Goal: Information Seeking & Learning: Understand process/instructions

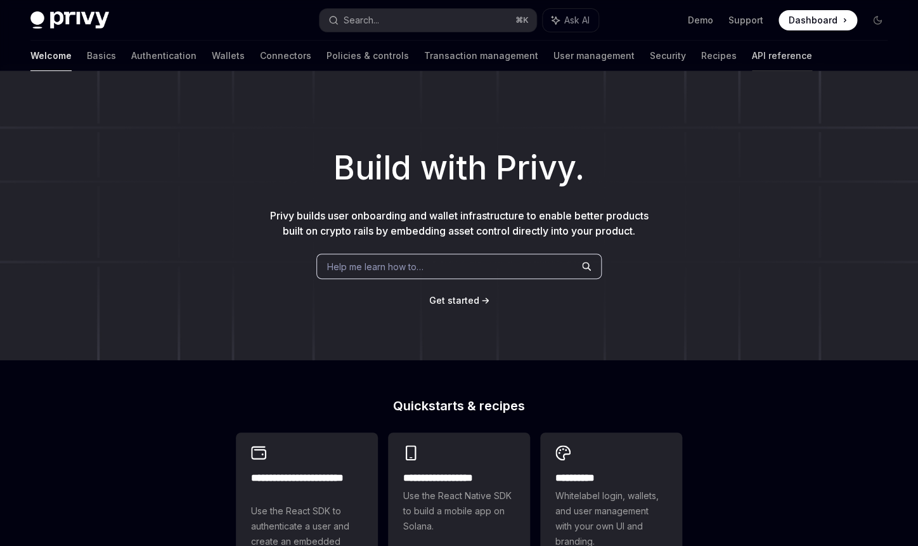
click at [752, 58] on link "API reference" at bounding box center [782, 56] width 60 height 30
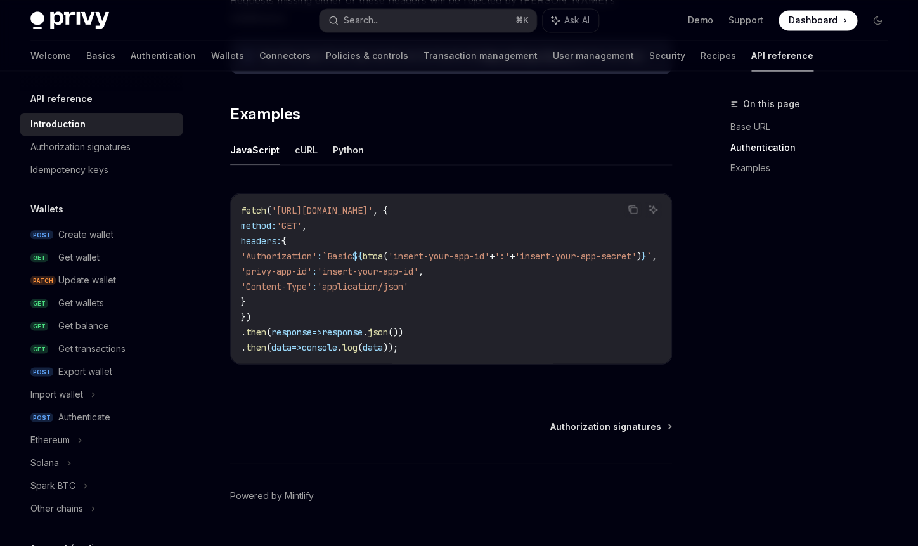
scroll to position [802, 0]
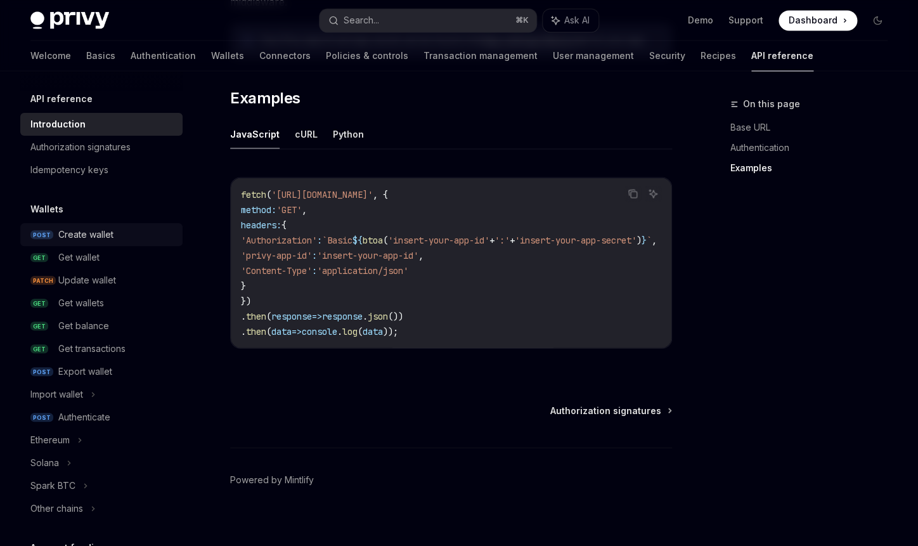
click at [93, 233] on div "Create wallet" at bounding box center [85, 234] width 55 height 15
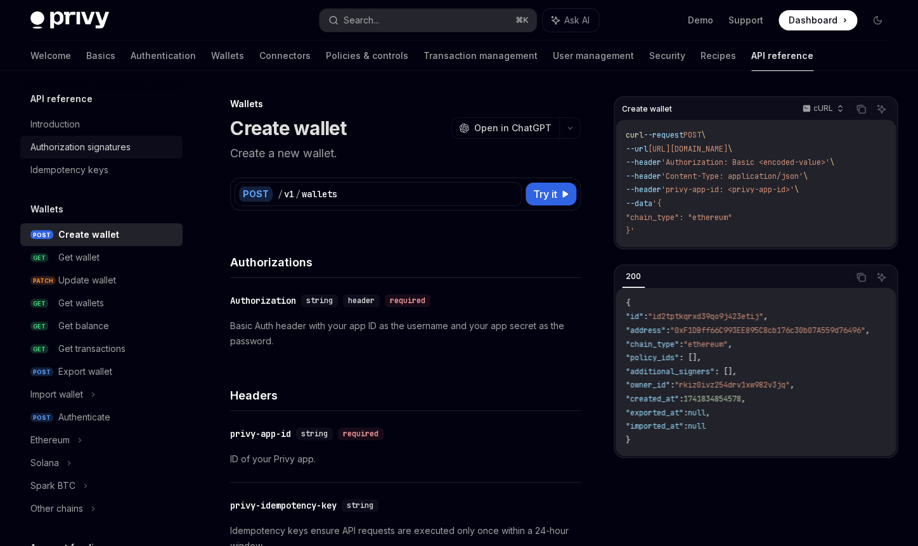
click at [112, 158] on link "Authorization signatures" at bounding box center [101, 147] width 162 height 23
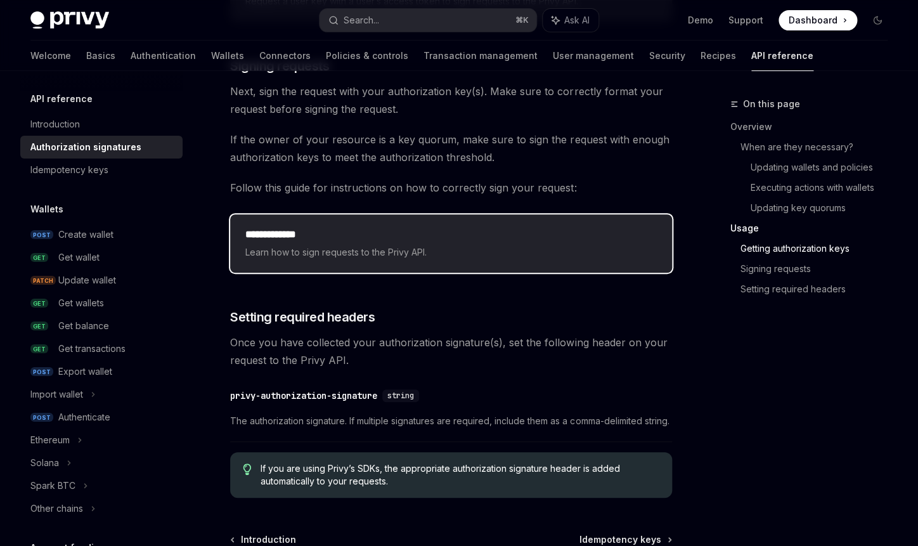
scroll to position [1968, 0]
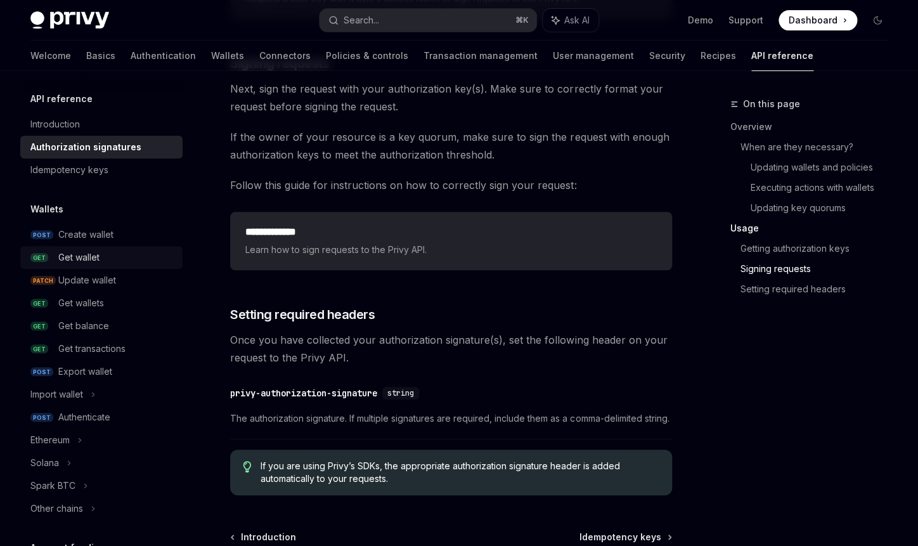
click at [106, 249] on link "GET Get wallet" at bounding box center [101, 257] width 162 height 23
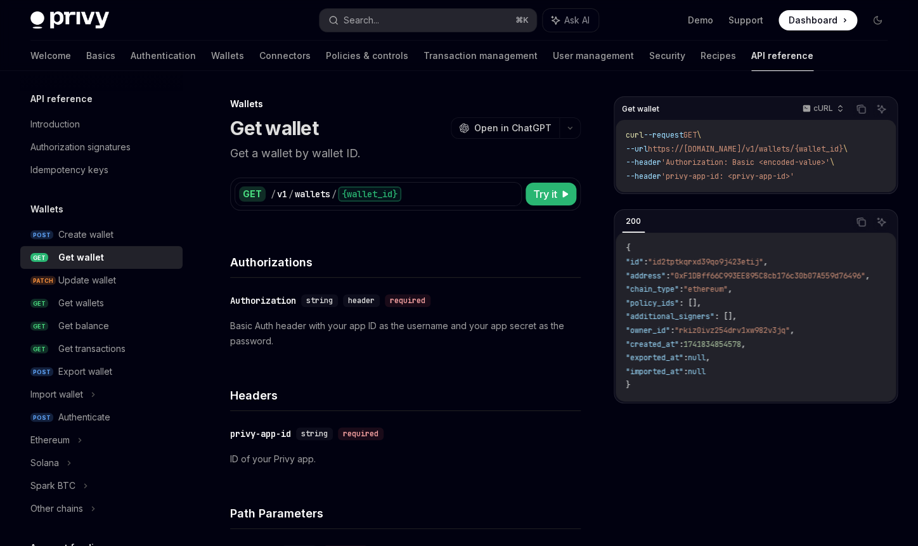
click at [711, 262] on code "{ "id" : "id2tptkqrxd39qo9j423etij" , "address" : "0xF1DBff66C993EE895C8cb176c3…" at bounding box center [763, 317] width 274 height 151
click at [712, 266] on span ""id2tptkqrxd39qo9j423etij"" at bounding box center [705, 262] width 115 height 10
click at [728, 294] on span ""ethereum"" at bounding box center [705, 289] width 44 height 10
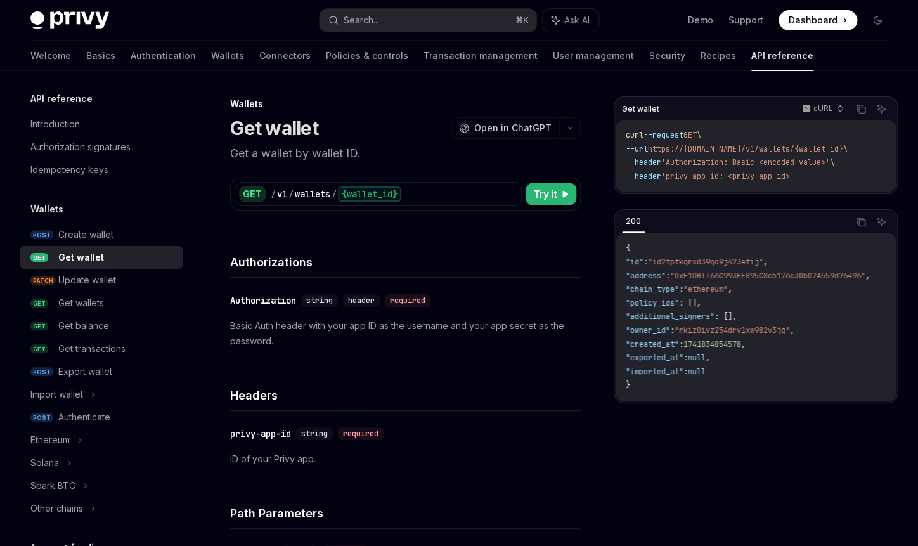
click at [747, 267] on span ""id2tptkqrxd39qo9j423etij"" at bounding box center [705, 262] width 115 height 10
click at [739, 281] on span ""0xF1DBff66C993EE895C8cb176c30b07A559d76496"" at bounding box center [767, 276] width 195 height 10
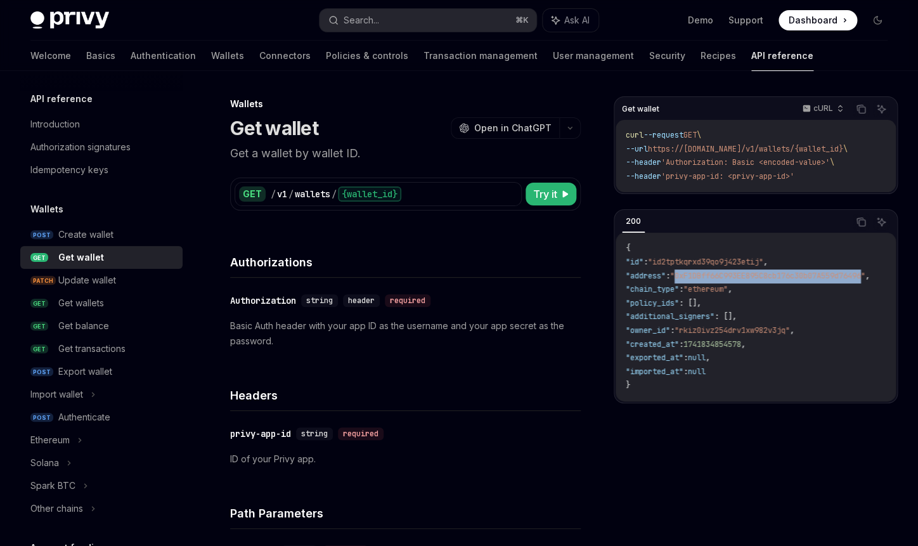
click at [785, 280] on span ""0xF1DBff66C993EE895C8cb176c30b07A559d76496"" at bounding box center [767, 276] width 195 height 10
click at [728, 294] on span ""ethereum"" at bounding box center [705, 289] width 44 height 10
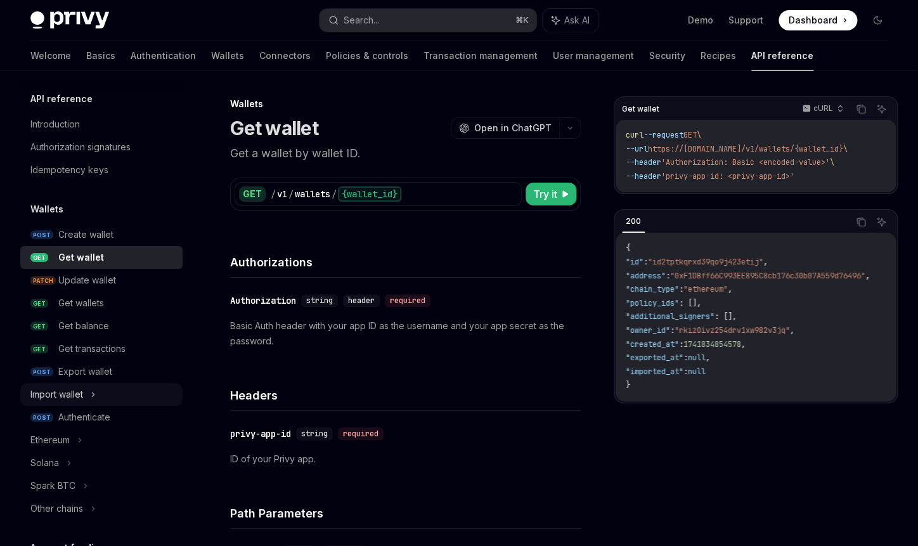
click at [95, 392] on icon at bounding box center [93, 394] width 5 height 15
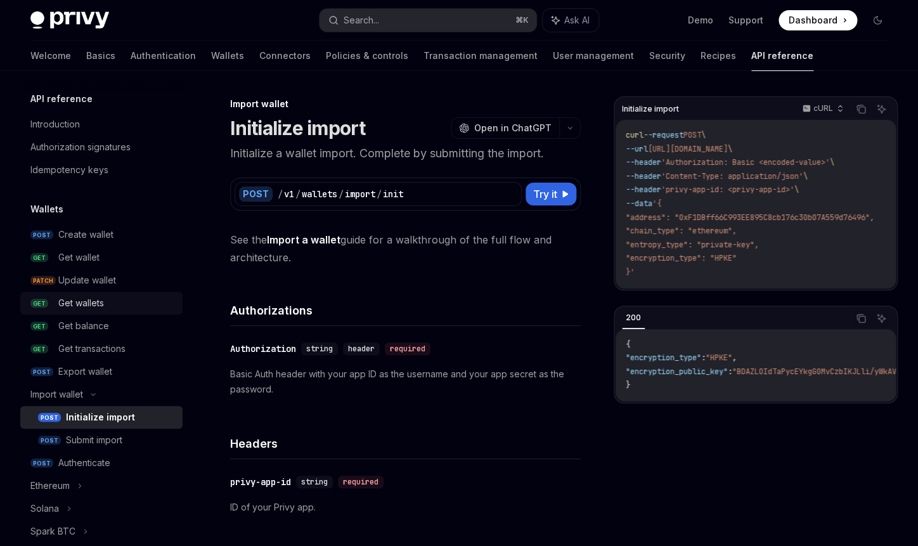
click at [96, 306] on div "Get wallets" at bounding box center [81, 302] width 46 height 15
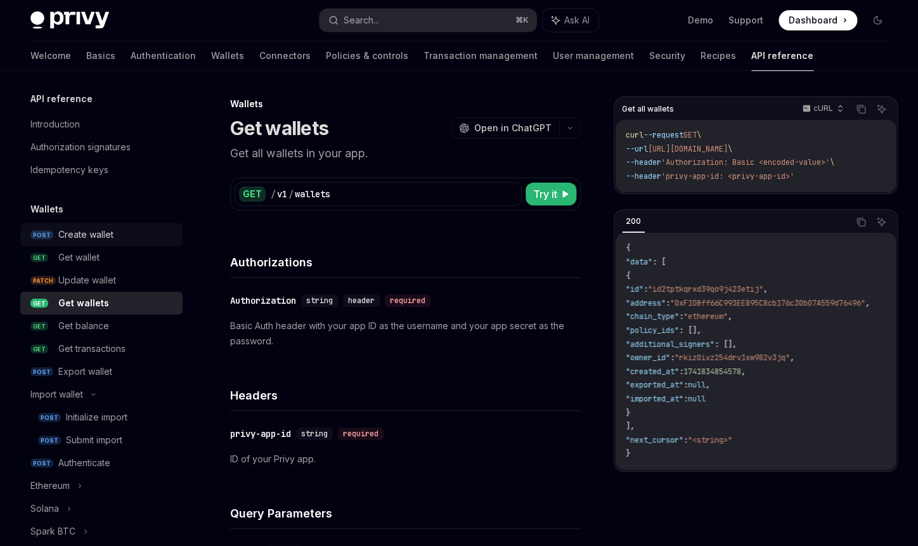
click at [82, 235] on div "Create wallet" at bounding box center [85, 234] width 55 height 15
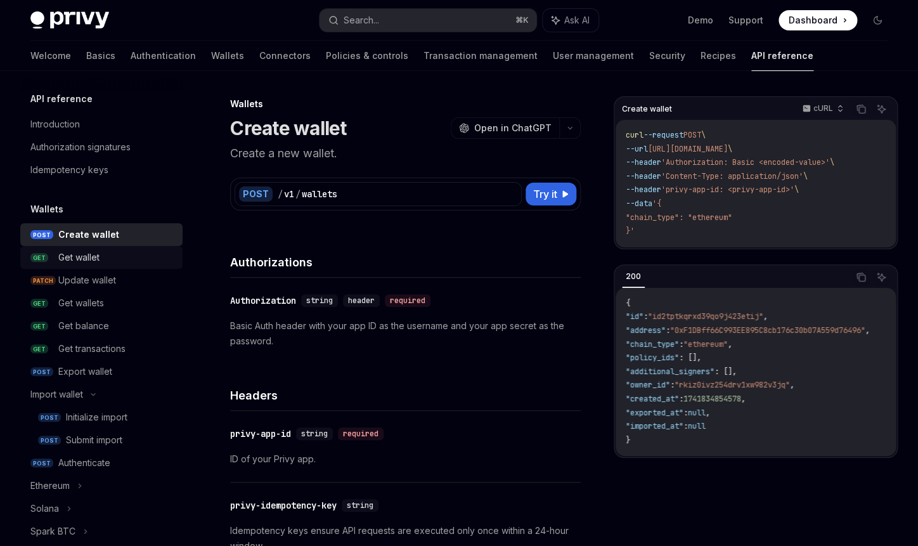
click at [96, 259] on div "Get wallet" at bounding box center [78, 257] width 41 height 15
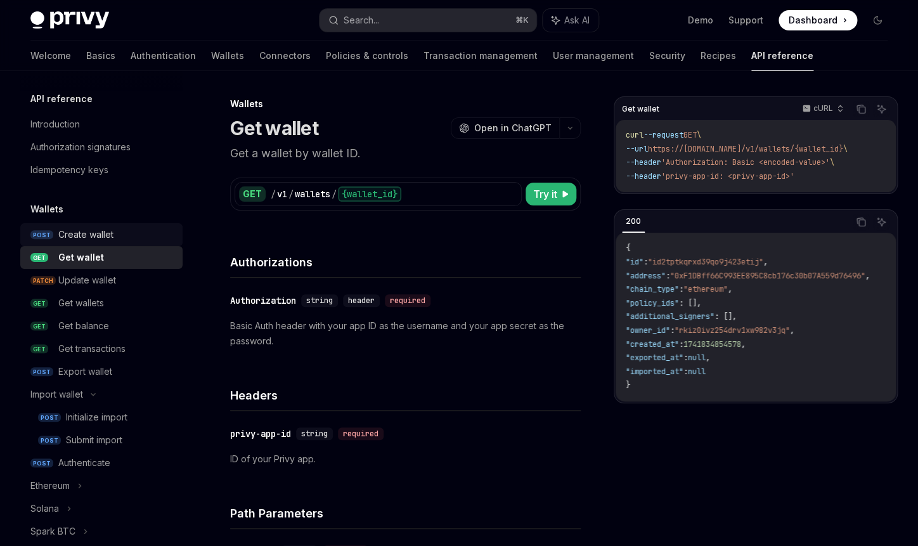
click at [86, 242] on div "Create wallet" at bounding box center [85, 234] width 55 height 15
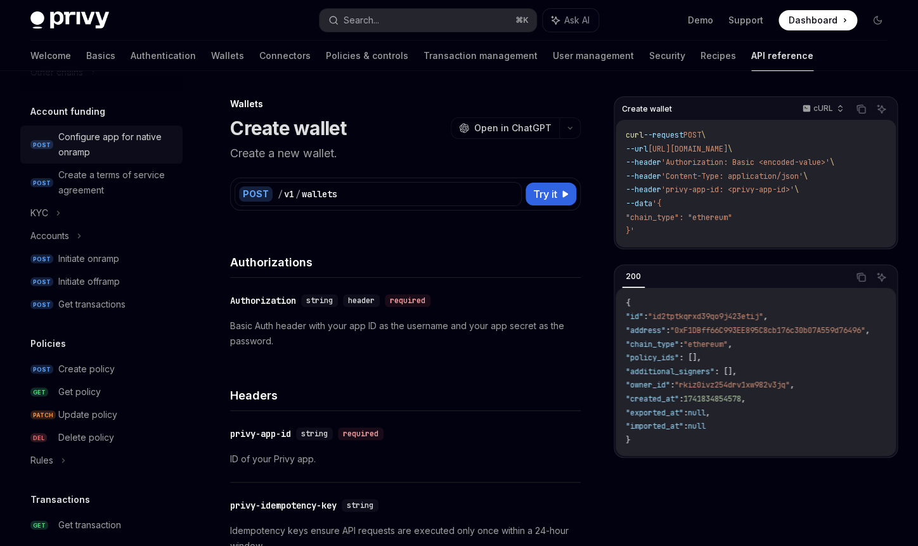
scroll to position [519, 0]
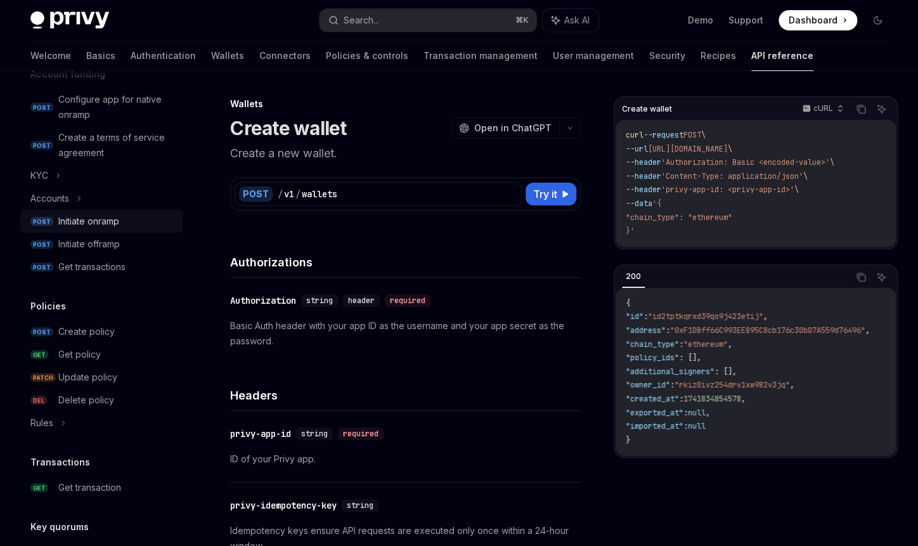
click at [119, 226] on div "Initiate onramp" at bounding box center [88, 221] width 61 height 15
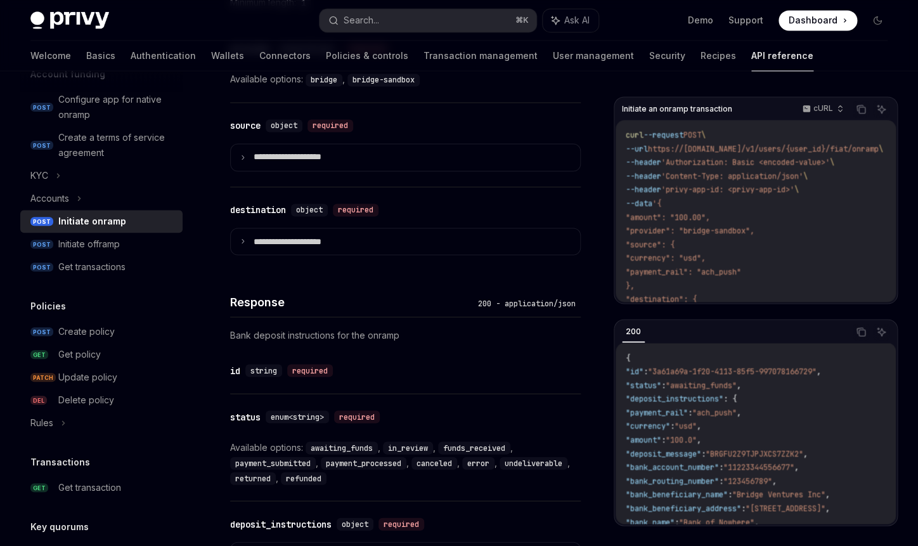
scroll to position [810, 0]
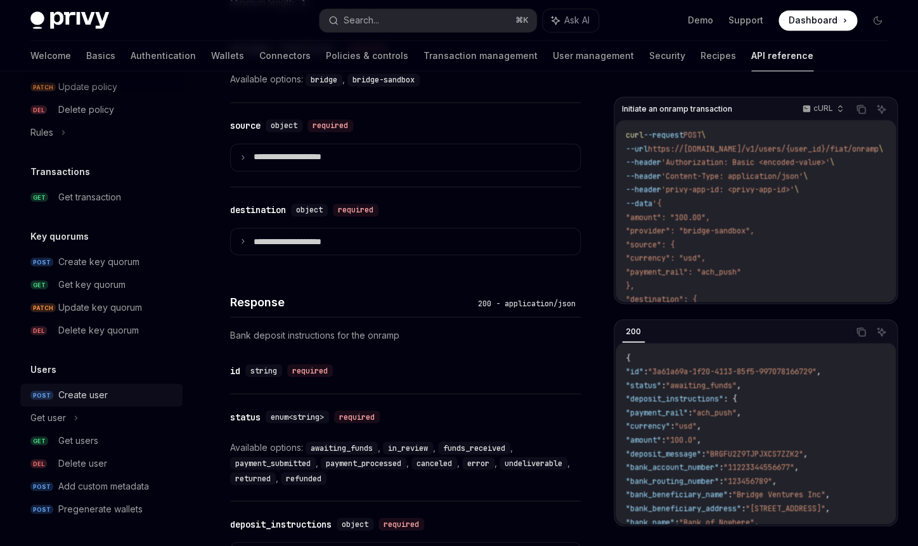
click at [105, 387] on div "Create user" at bounding box center [82, 394] width 49 height 15
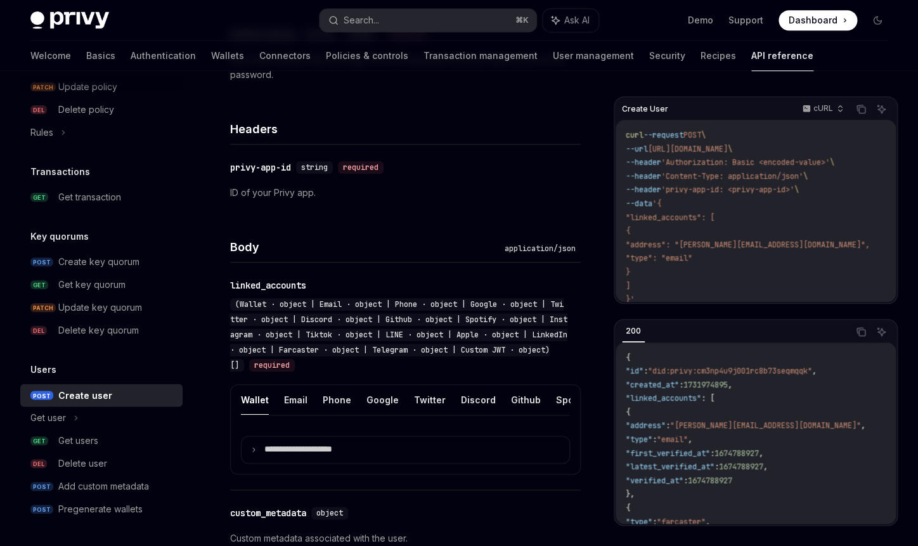
scroll to position [548, 0]
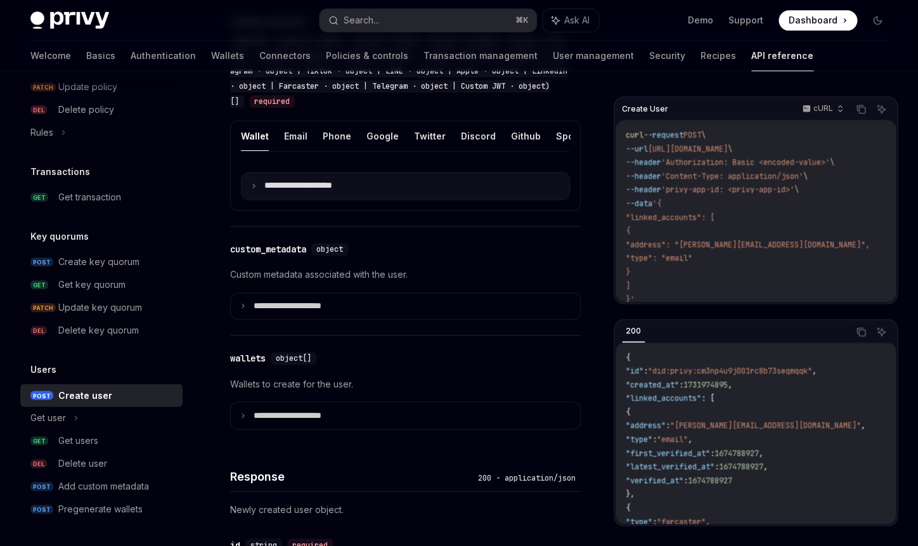
click at [307, 191] on p "**********" at bounding box center [308, 185] width 88 height 11
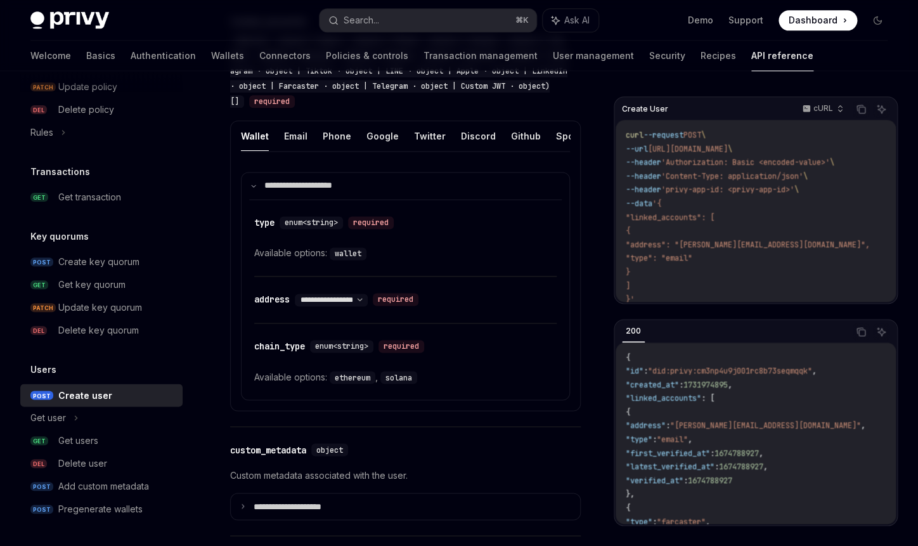
click at [674, 261] on span ""type": "email"" at bounding box center [659, 258] width 67 height 10
click at [669, 246] on span ""address": "[PERSON_NAME][EMAIL_ADDRESS][DOMAIN_NAME]"," at bounding box center [748, 245] width 244 height 10
drag, startPoint x: 645, startPoint y: 233, endPoint x: 660, endPoint y: 281, distance: 51.1
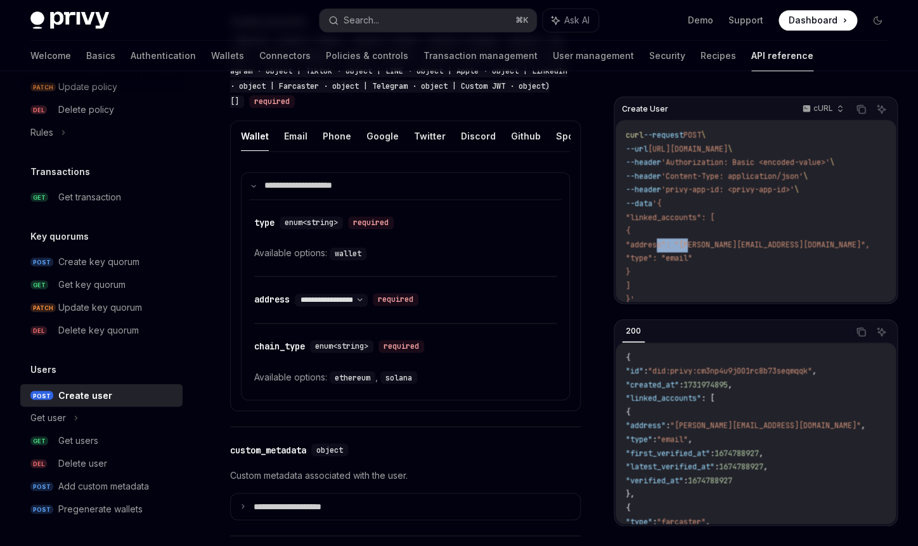
click at [660, 281] on code "curl --request POST \ --url [URL][DOMAIN_NAME] \ --header 'Authorization: Basic…" at bounding box center [763, 218] width 274 height 178
click at [684, 231] on code "curl --request POST \ --url [URL][DOMAIN_NAME] \ --header 'Authorization: Basic…" at bounding box center [763, 218] width 274 height 178
click at [687, 216] on span ""linked_accounts": [" at bounding box center [670, 217] width 89 height 10
click at [713, 369] on span ""did:privy:cm3np4u9j001rc8b73seqmqqk"" at bounding box center [730, 371] width 164 height 10
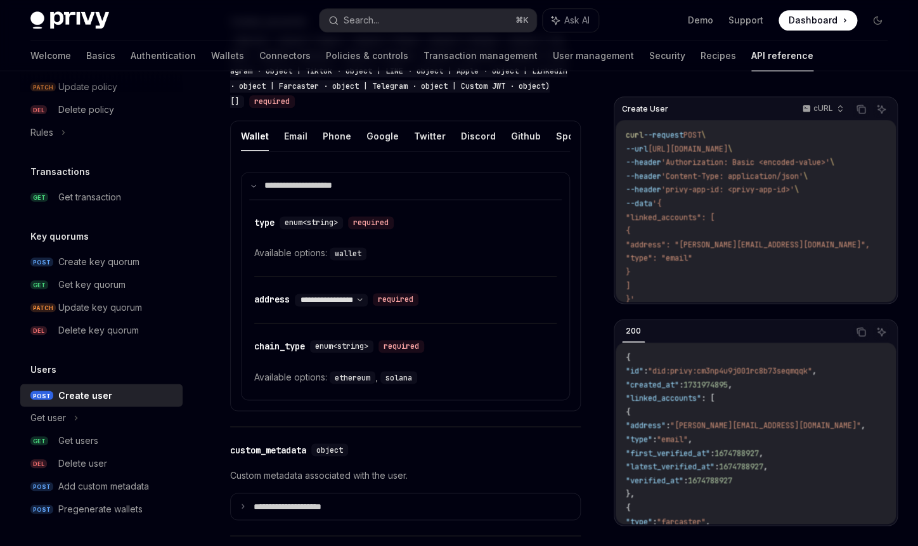
drag, startPoint x: 661, startPoint y: 372, endPoint x: 720, endPoint y: 375, distance: 59.0
click at [720, 375] on span ""id" : "did:privy:cm3np4u9j001rc8b73seqmqqk" ," at bounding box center [721, 371] width 191 height 10
click at [720, 375] on span ""did:privy:cm3np4u9j001rc8b73seqmqqk"" at bounding box center [730, 371] width 164 height 10
click at [718, 375] on span ""did:privy:cm3np4u9j001rc8b73seqmqqk"" at bounding box center [730, 371] width 164 height 10
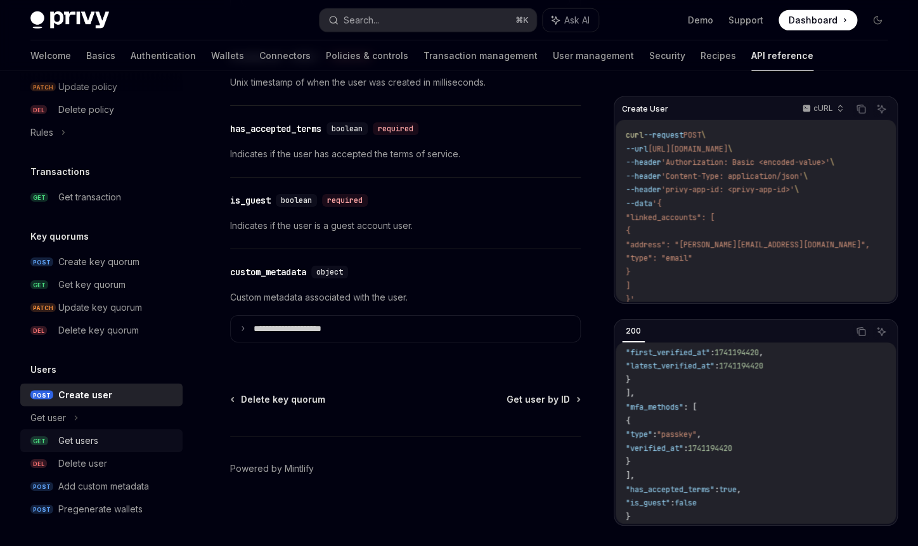
scroll to position [1497, 0]
click at [126, 399] on div "Create user" at bounding box center [116, 394] width 117 height 15
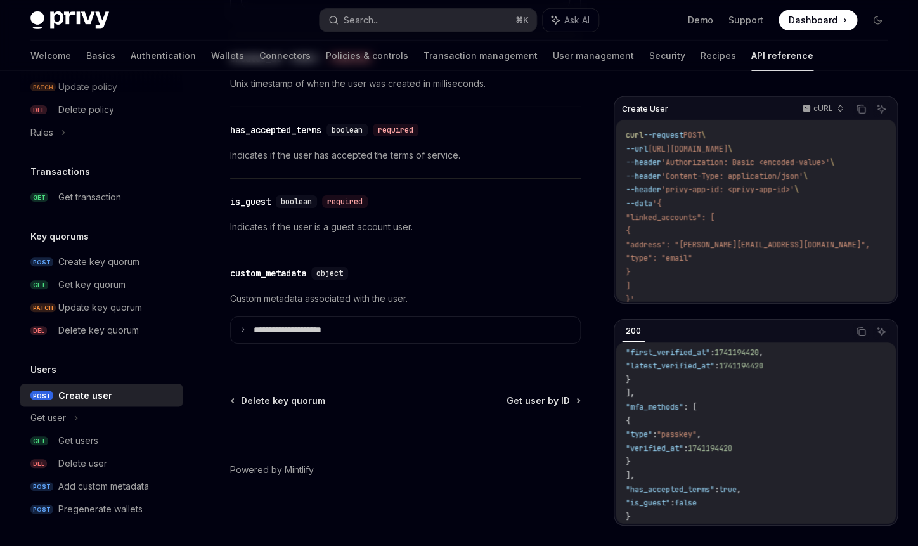
scroll to position [0, 0]
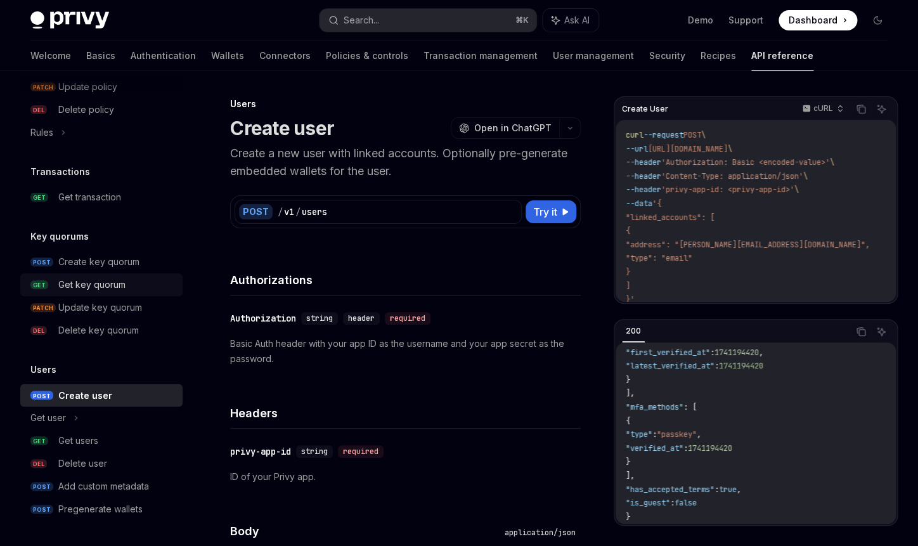
click at [126, 290] on div "Get key quorum" at bounding box center [116, 284] width 117 height 15
type textarea "*"
